Goal: Task Accomplishment & Management: Use online tool/utility

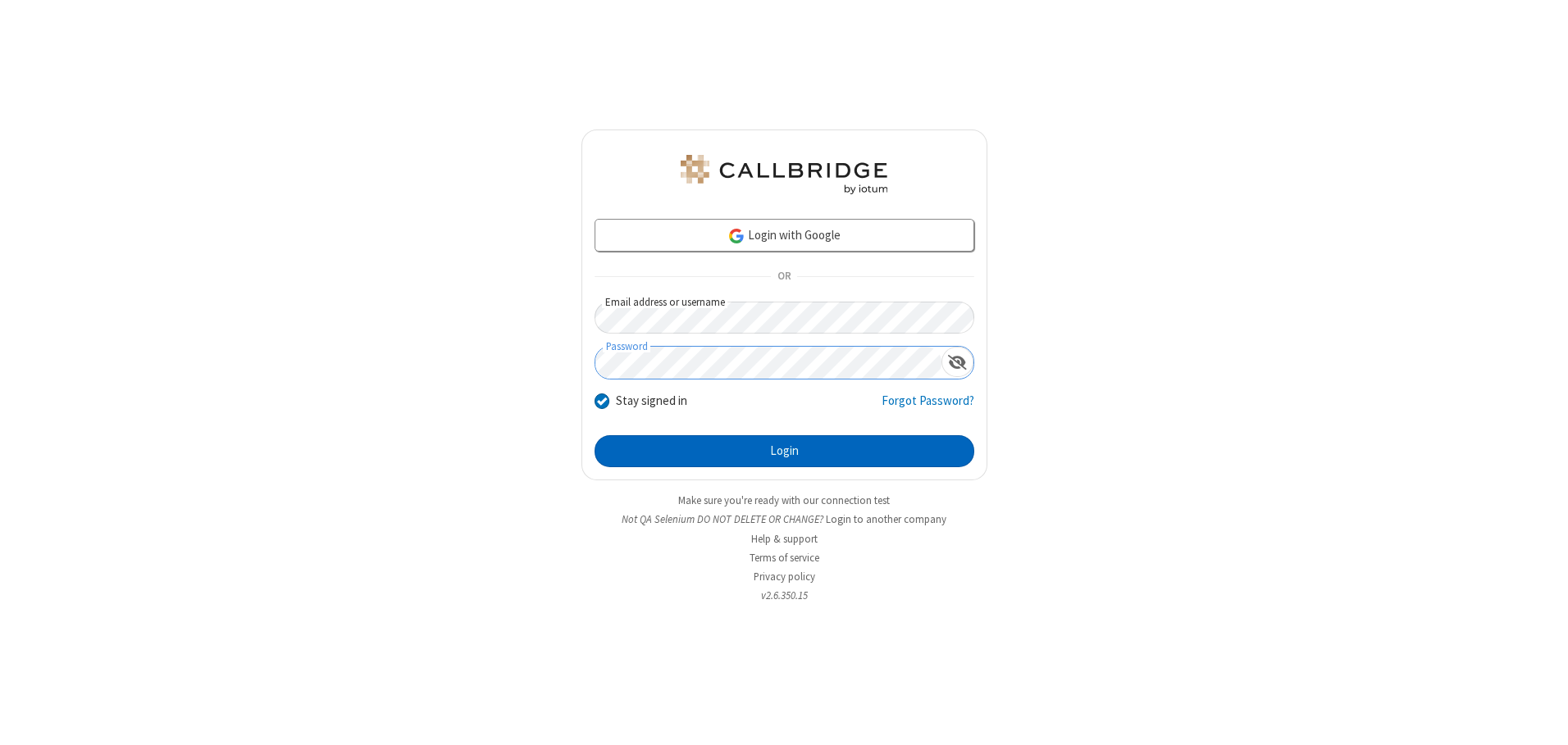
click at [784, 451] on button "Login" at bounding box center [784, 451] width 380 height 32
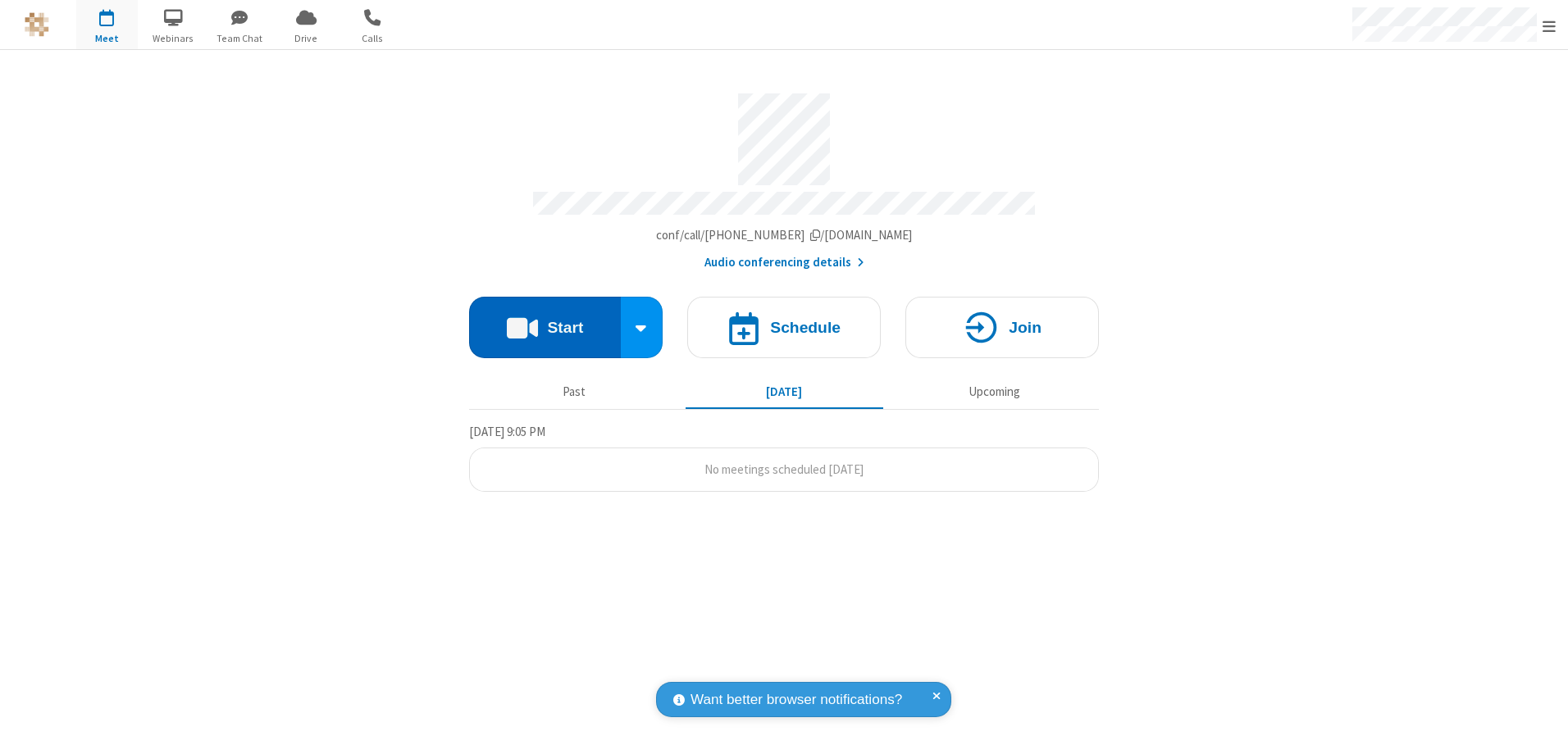
click at [545, 322] on button "Start" at bounding box center [545, 328] width 151 height 62
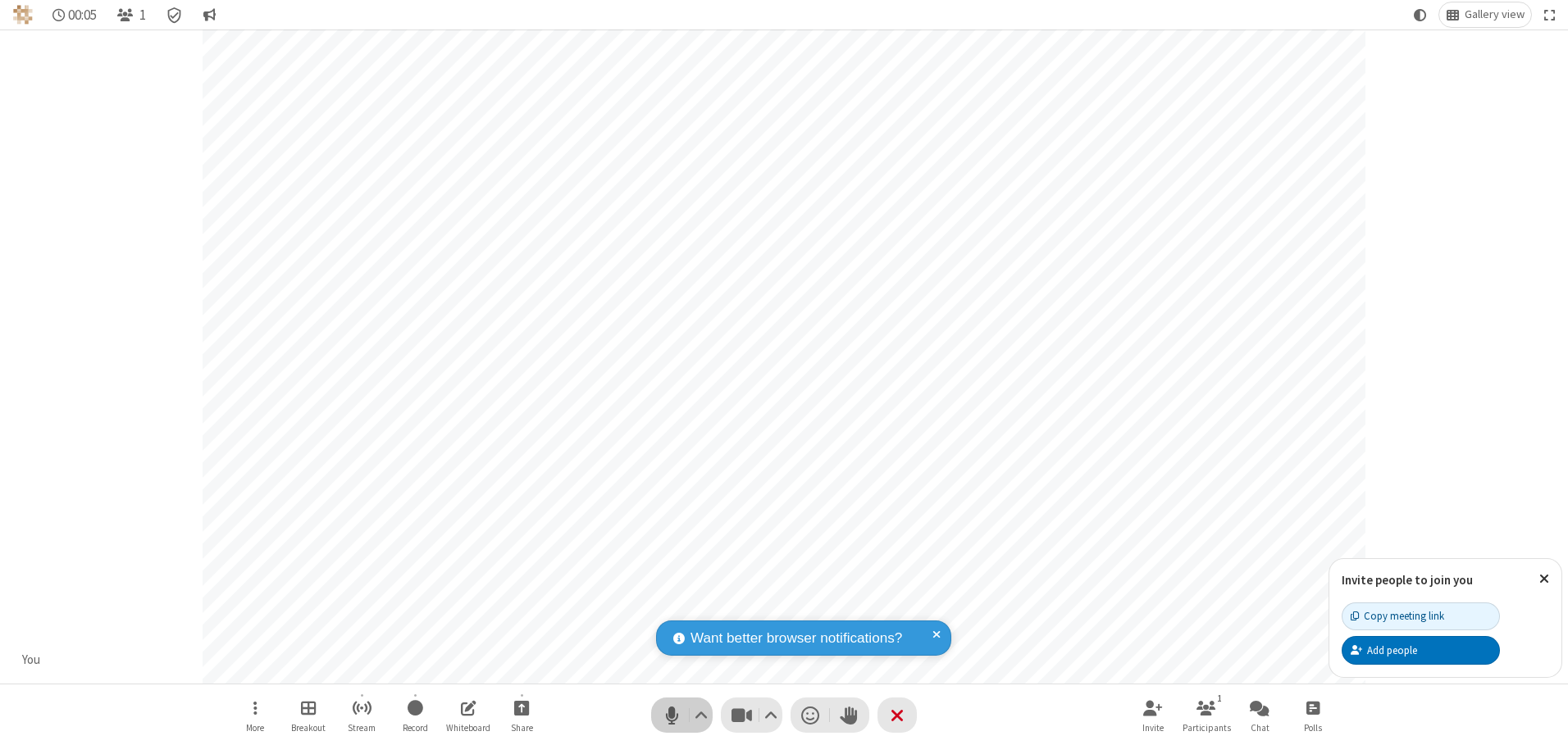
click at [672, 715] on span "Mute (Alt+A)" at bounding box center [672, 715] width 25 height 24
click at [672, 715] on span "Unmute (Alt+A)" at bounding box center [672, 715] width 25 height 24
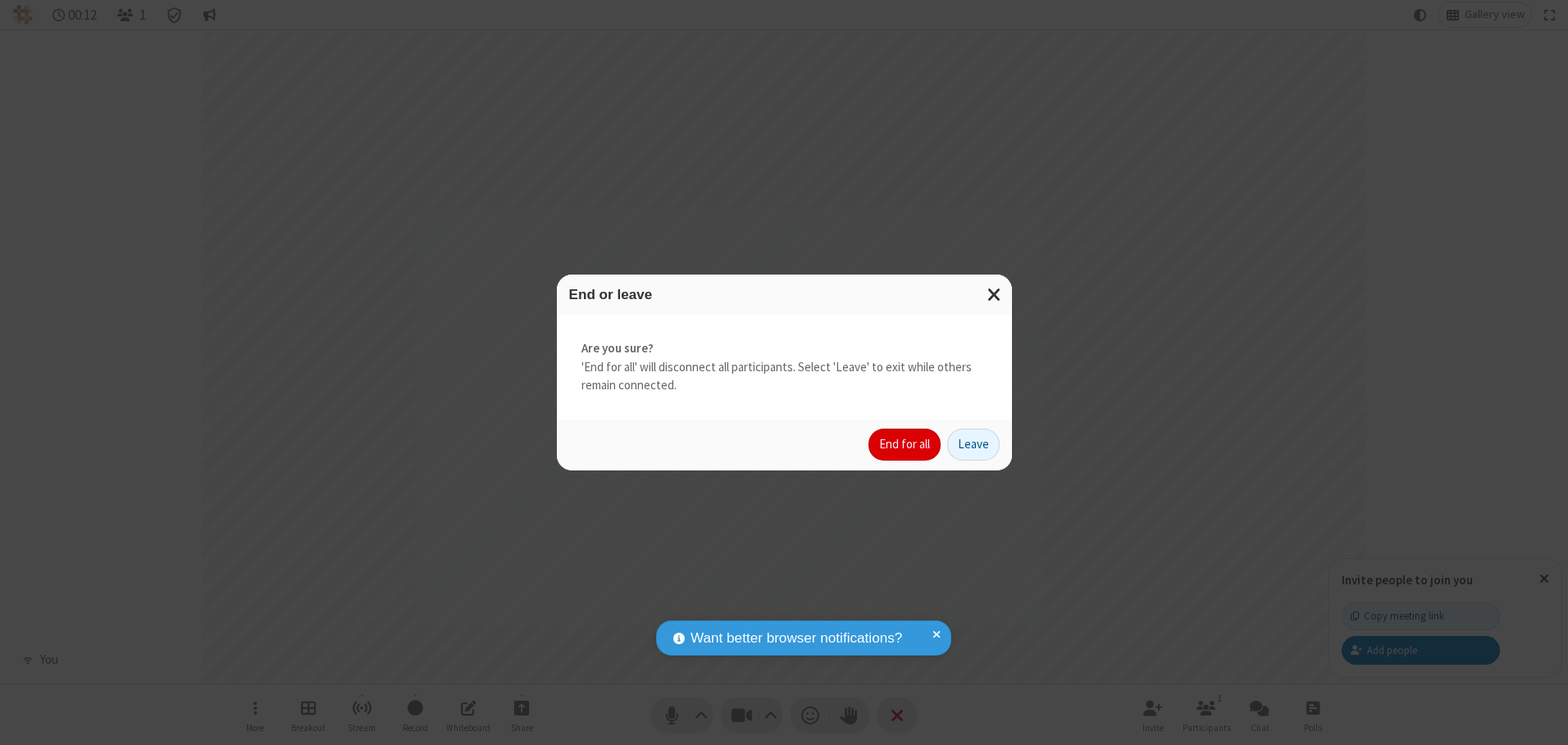
click at [905, 445] on button "End for all" at bounding box center [904, 445] width 72 height 32
